Goal: Transaction & Acquisition: Purchase product/service

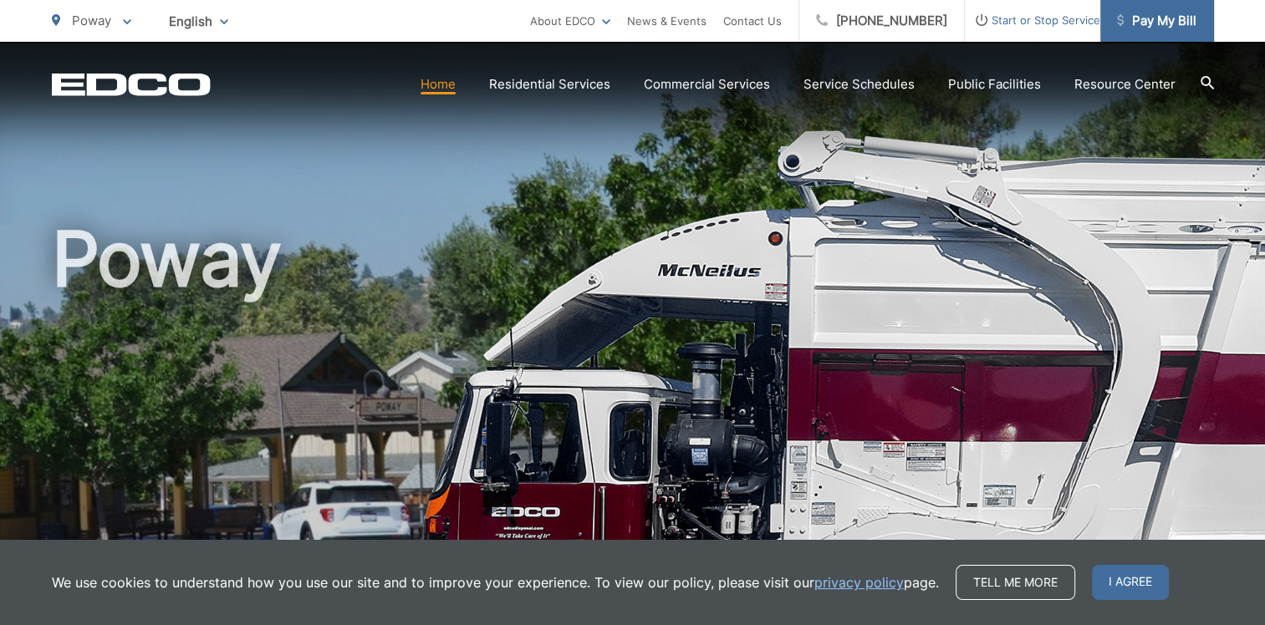
click at [1152, 20] on span "Pay My Bill" at bounding box center [1156, 21] width 79 height 20
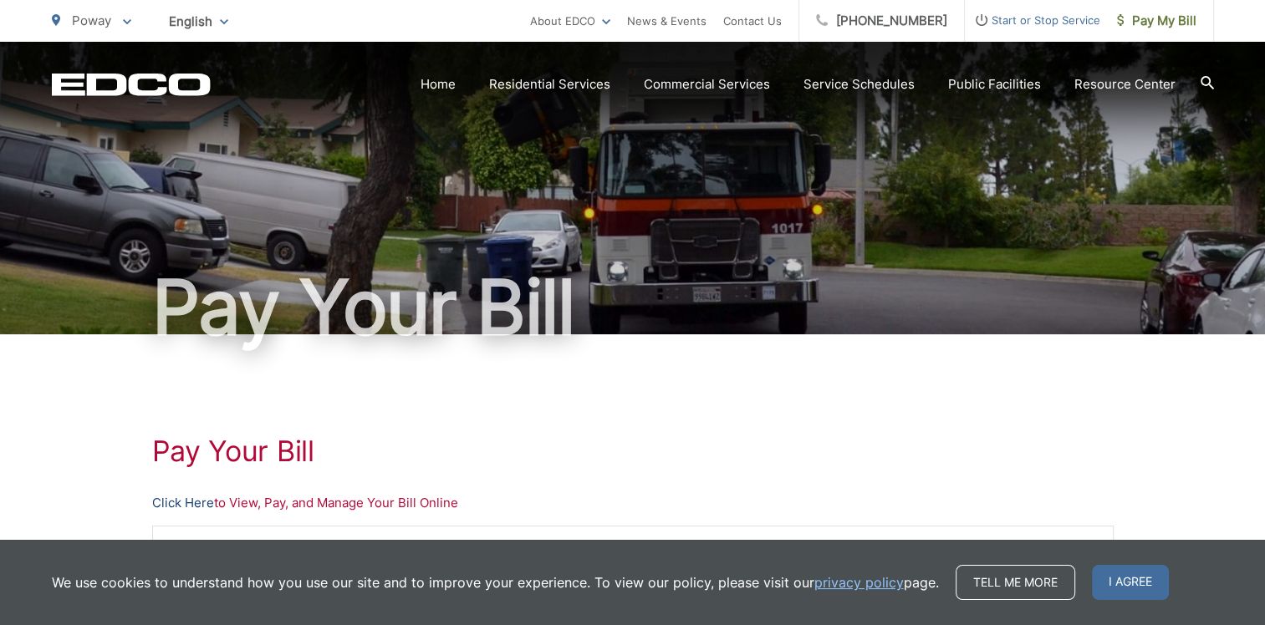
click at [191, 501] on link "Click Here" at bounding box center [183, 503] width 62 height 20
click at [1144, 21] on span "Pay My Bill" at bounding box center [1156, 21] width 79 height 20
click at [1124, 580] on span "I agree" at bounding box center [1130, 582] width 77 height 35
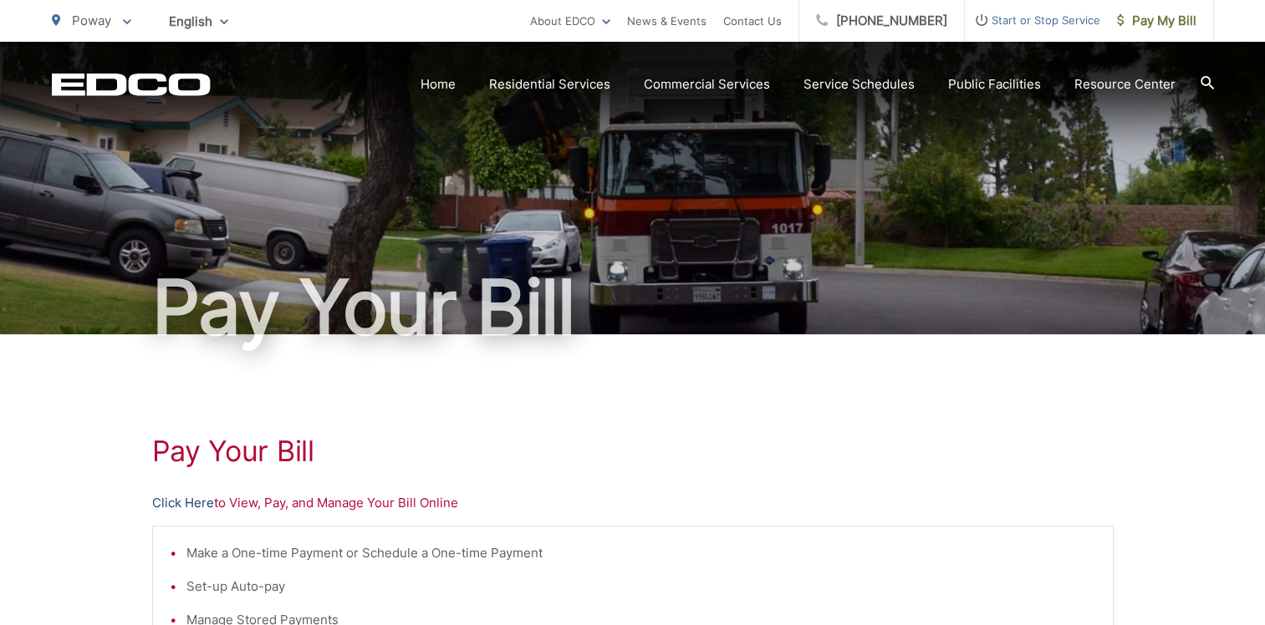
click at [181, 500] on link "Click Here" at bounding box center [183, 503] width 62 height 20
